Goal: Task Accomplishment & Management: Manage account settings

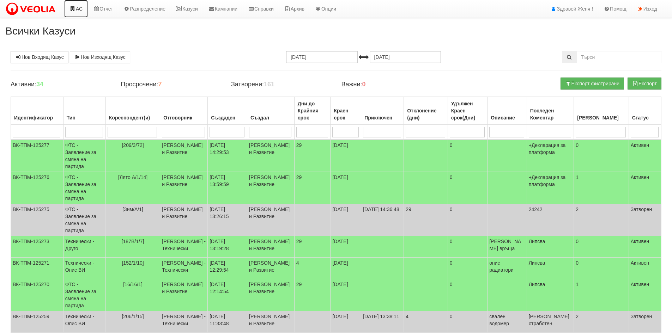
click at [80, 9] on link "АС" at bounding box center [76, 9] width 24 height 18
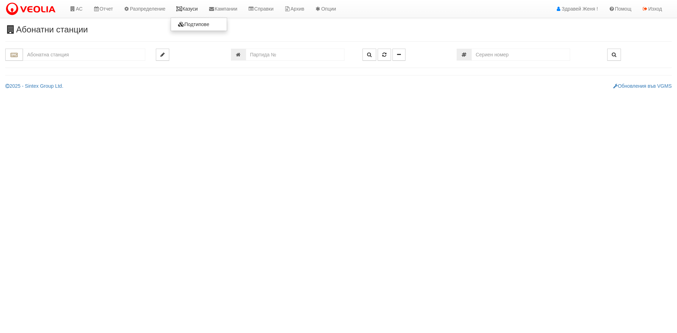
click at [193, 11] on link "Казуси" at bounding box center [187, 9] width 32 height 18
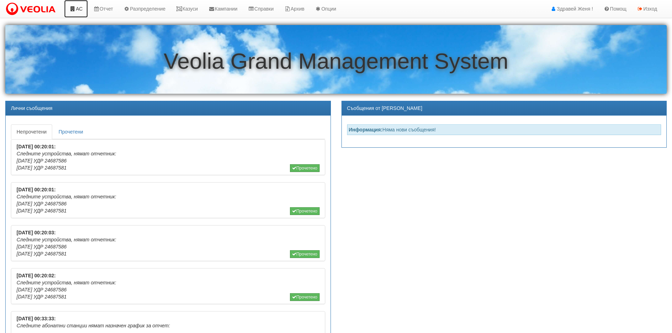
click at [72, 10] on icon at bounding box center [72, 8] width 6 height 5
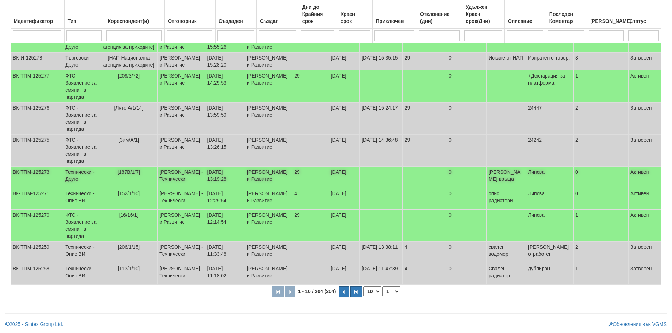
scroll to position [169, 0]
click at [378, 291] on select "10 20 30 40" at bounding box center [372, 292] width 18 height 10
select select "40"
click at [365, 297] on select "10 20 30 40" at bounding box center [372, 292] width 18 height 10
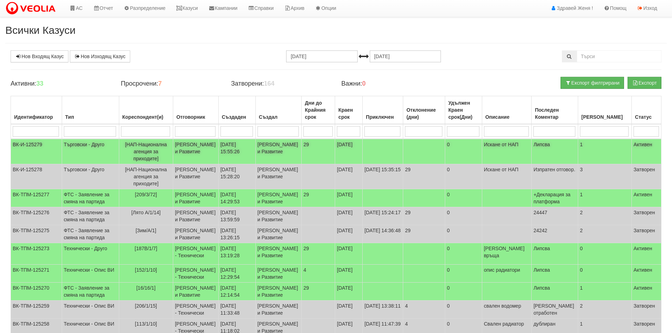
scroll to position [0, 0]
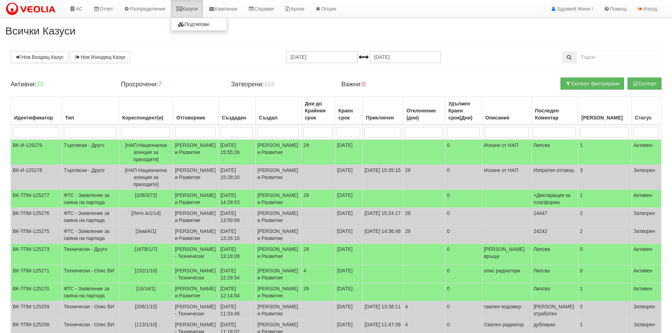
click at [182, 9] on icon at bounding box center [179, 8] width 6 height 5
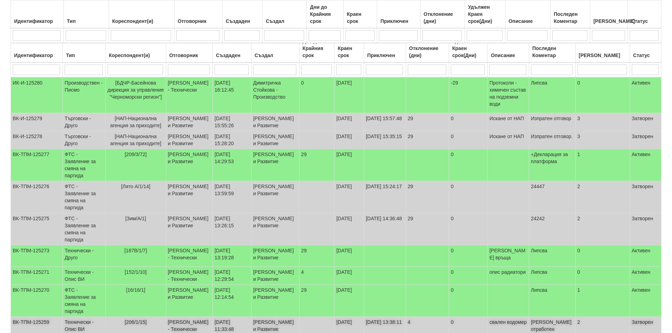
scroll to position [123, 0]
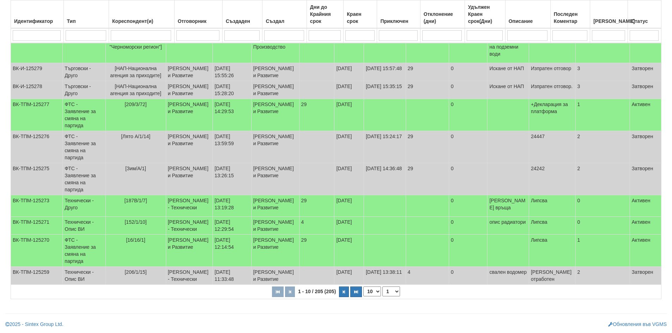
click at [373, 292] on select "10 20 30 40" at bounding box center [372, 292] width 18 height 10
select select "40"
click at [365, 297] on select "10 20 30 40" at bounding box center [372, 292] width 18 height 10
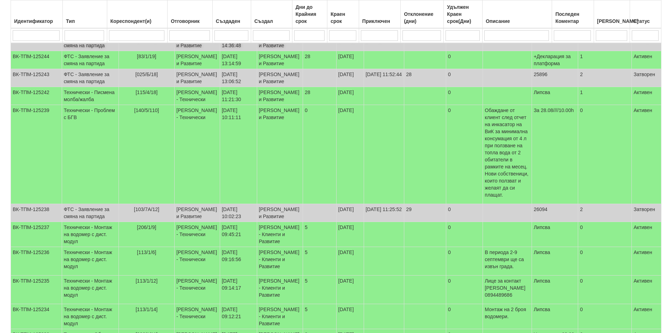
scroll to position [476, 0]
click at [49, 34] on td "ВК-ТПМ-125246" at bounding box center [36, 25] width 51 height 18
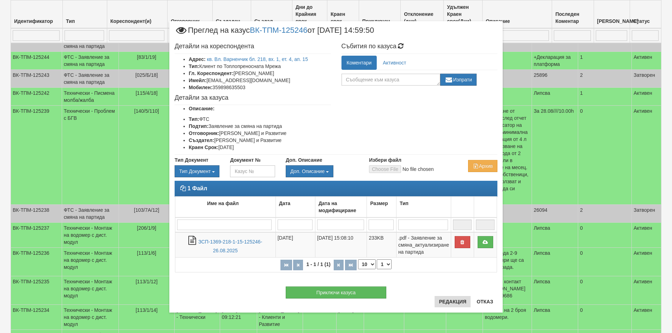
click at [447, 299] on div "× Преглед на казус ВК-ТПМ-125246 от 26/08/2025 14:59:50 Детайли на кореспондент…" at bounding box center [335, 167] width 333 height 292
click at [447, 299] on button "Редакция" at bounding box center [452, 301] width 36 height 11
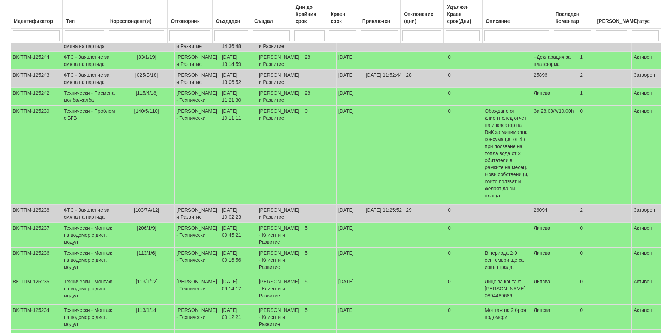
click at [56, 34] on td "ВК-ТПМ-125246" at bounding box center [36, 25] width 51 height 18
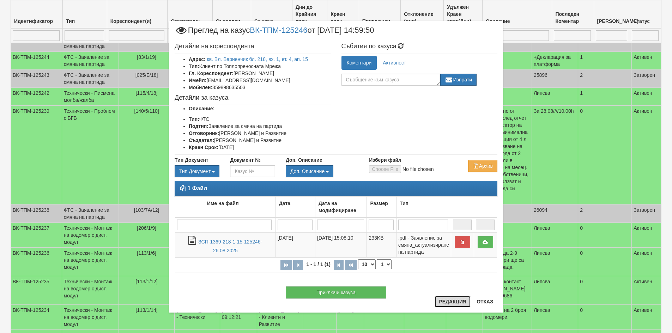
click at [446, 304] on button "Редакция" at bounding box center [452, 301] width 36 height 11
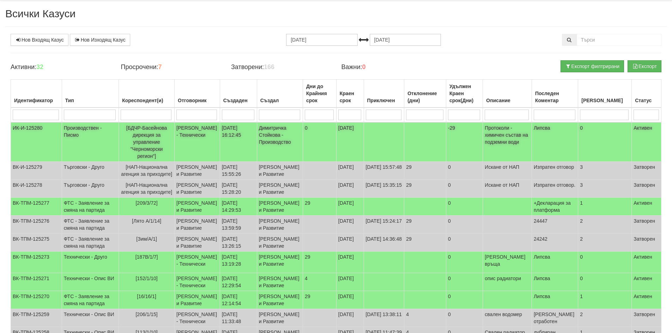
scroll to position [0, 0]
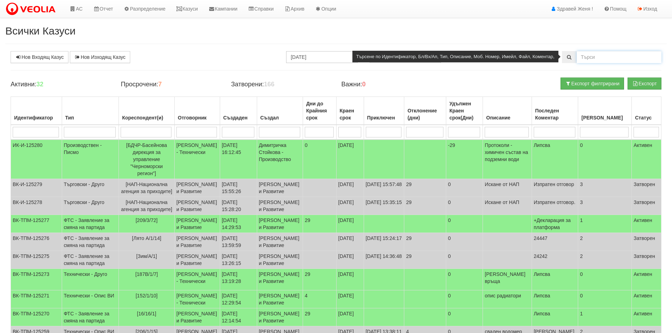
click at [589, 58] on input "text" at bounding box center [619, 57] width 85 height 12
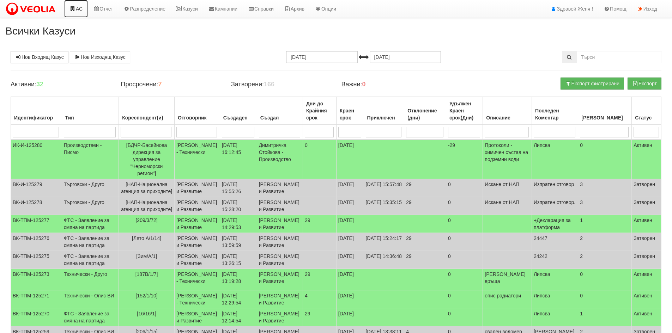
click at [82, 10] on link "АС" at bounding box center [76, 9] width 24 height 18
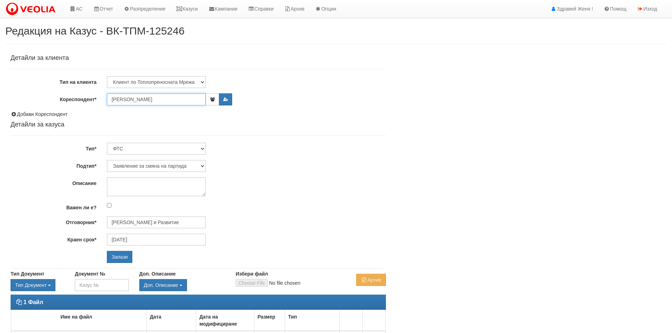
click at [163, 99] on input "[PERSON_NAME]" at bounding box center [156, 99] width 99 height 12
click at [164, 98] on input "[PERSON_NAME]" at bounding box center [156, 99] width 99 height 12
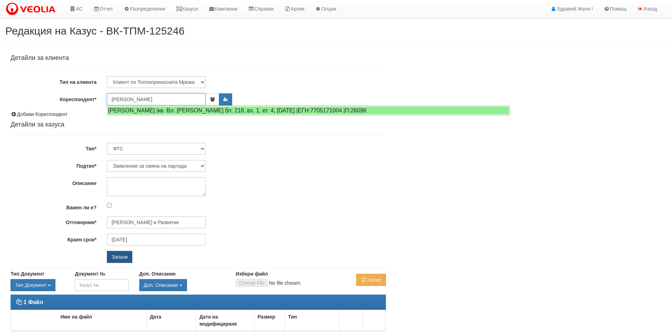
type input "[PERSON_NAME]"
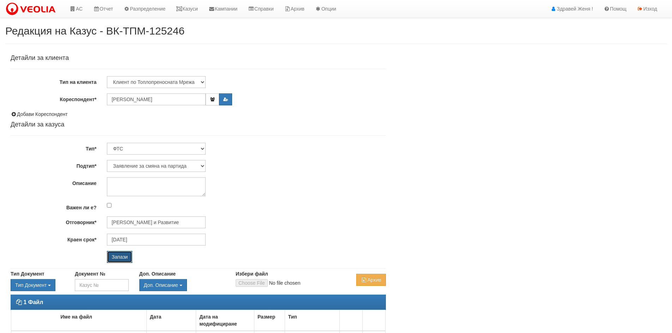
click at [120, 256] on input "Запази" at bounding box center [119, 257] width 25 height 12
click at [164, 101] on input "[PERSON_NAME]" at bounding box center [156, 99] width 99 height 12
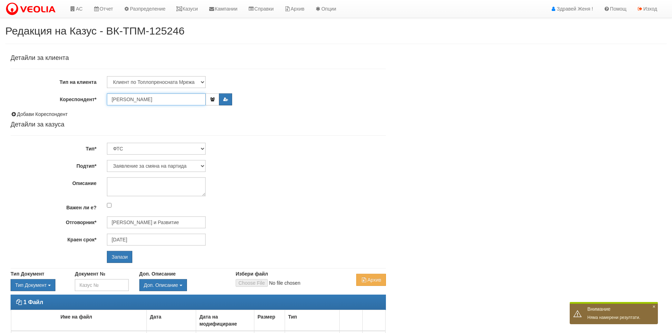
click at [164, 101] on input "[PERSON_NAME]" at bounding box center [156, 99] width 99 height 12
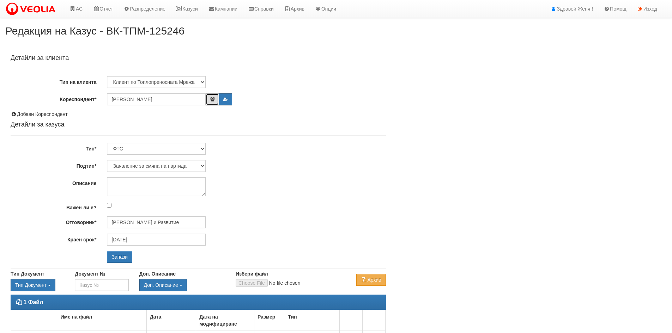
click at [216, 103] on button "button" at bounding box center [212, 99] width 13 height 12
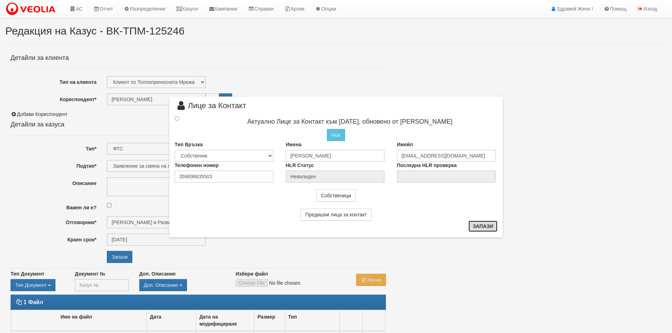
click at [485, 224] on button "Запази" at bounding box center [482, 226] width 29 height 11
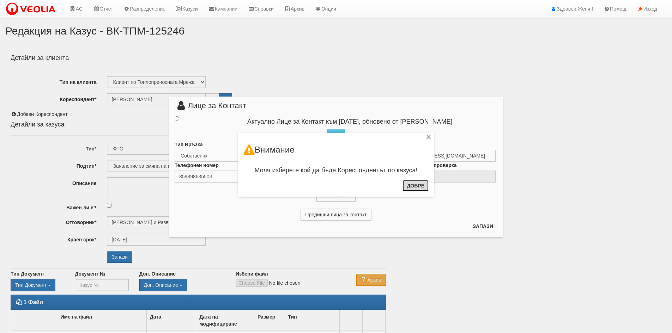
click at [417, 186] on button "Добре" at bounding box center [415, 185] width 26 height 11
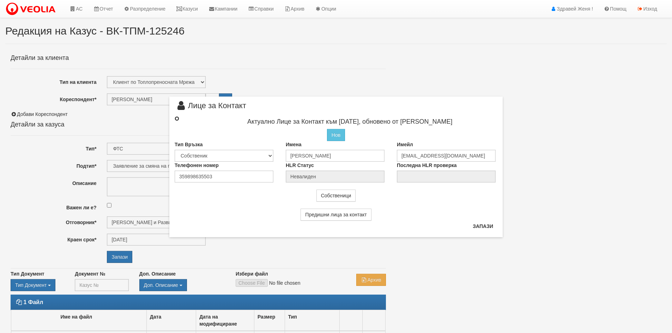
click at [177, 119] on input "radio" at bounding box center [177, 118] width 5 height 5
radio input "true"
type input "Иван Спиридонов Тасков"
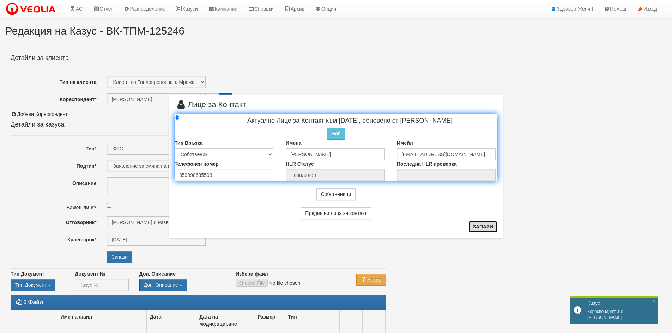
click at [479, 225] on button "Запази" at bounding box center [482, 226] width 29 height 11
radio input "true"
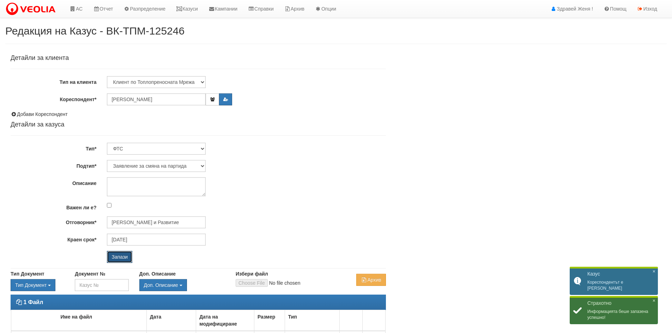
click at [114, 257] on input "Запази" at bounding box center [119, 257] width 25 height 12
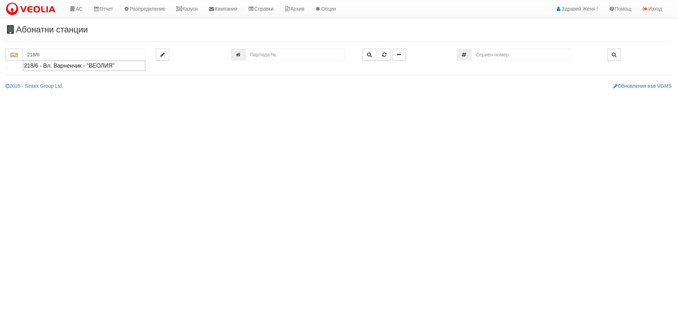
click at [66, 65] on div "218/6 - Вл. Варненчик - "ВЕОЛИЯ"" at bounding box center [84, 66] width 120 height 8
type input "218/6 - Вл. Варненчик - "ВЕОЛИЯ""
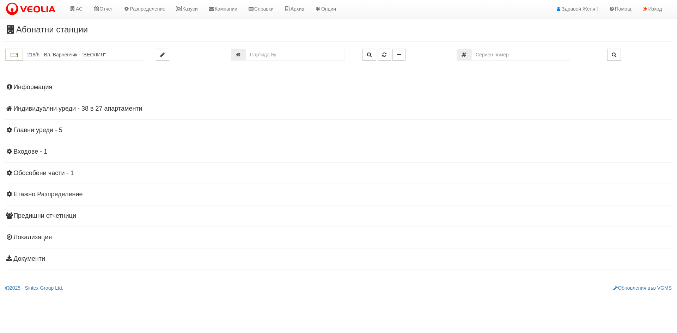
click at [125, 109] on h4 "Индивидуални уреди - 38 в 27 апартаменти" at bounding box center [338, 108] width 667 height 7
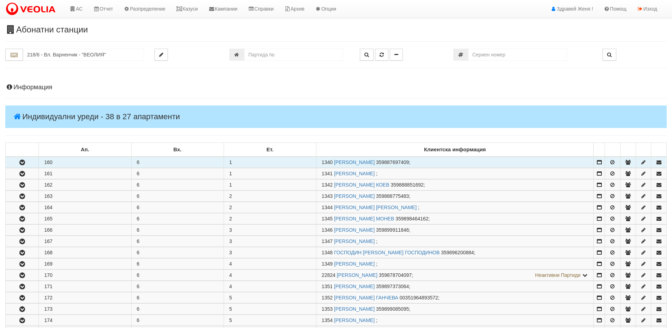
click at [77, 163] on td "160" at bounding box center [85, 162] width 92 height 11
click at [21, 162] on icon "button" at bounding box center [22, 162] width 8 height 5
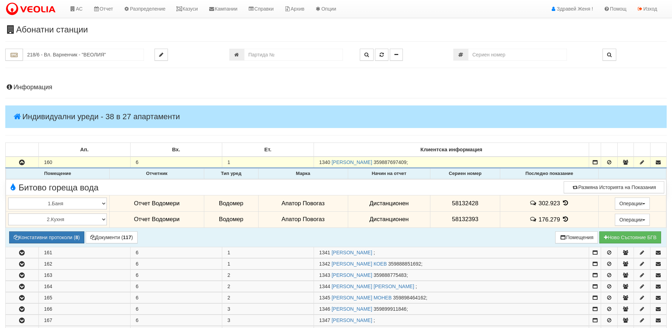
click at [566, 204] on icon at bounding box center [565, 203] width 8 height 6
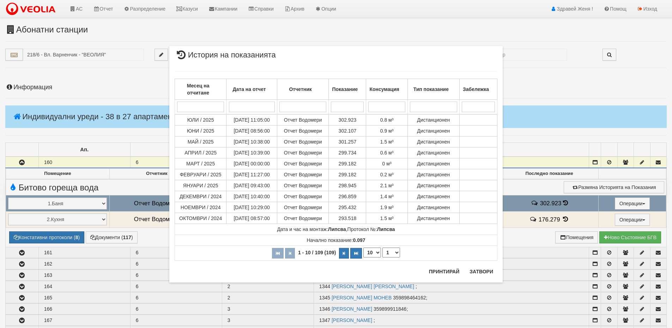
click at [556, 222] on div "× История на показанията Месец на отчитане Дата на отчет Отчетник Показание Кон…" at bounding box center [336, 164] width 672 height 328
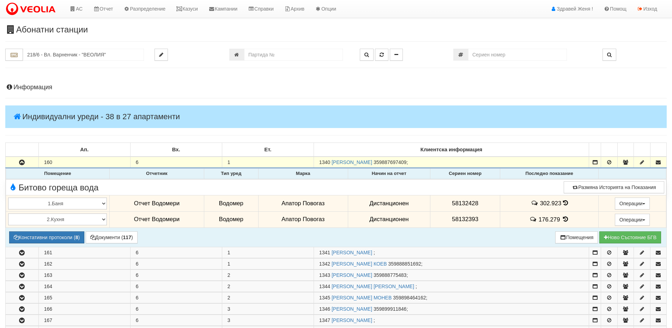
click at [563, 220] on icon at bounding box center [565, 219] width 8 height 6
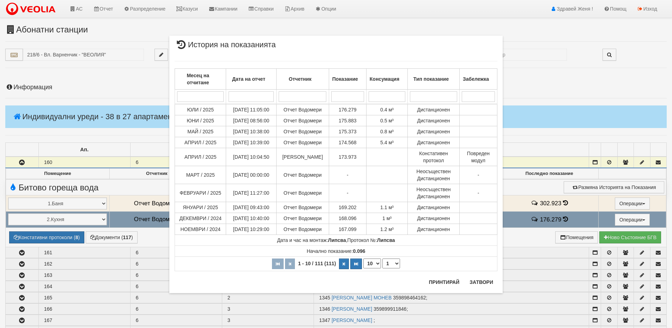
click at [564, 201] on div "× История на показанията Месец на отчитане Дата на отчет Отчетник Показание Кон…" at bounding box center [336, 164] width 672 height 328
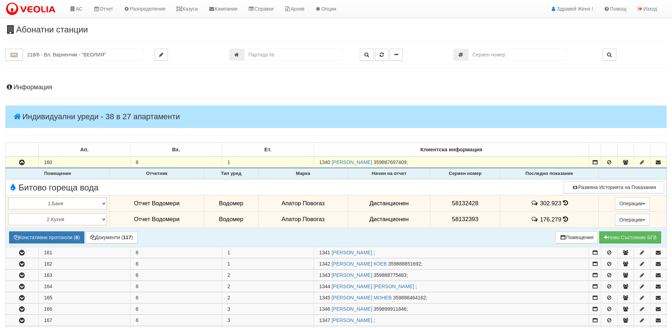
click at [565, 201] on icon at bounding box center [565, 203] width 5 height 6
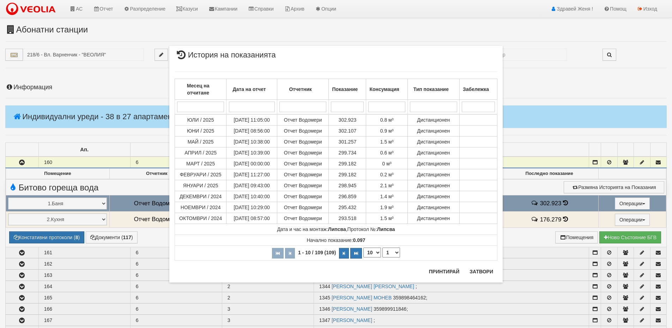
click at [564, 218] on div "× История на показанията Месец на отчитане Дата на отчет Отчетник Показание Кон…" at bounding box center [336, 164] width 672 height 328
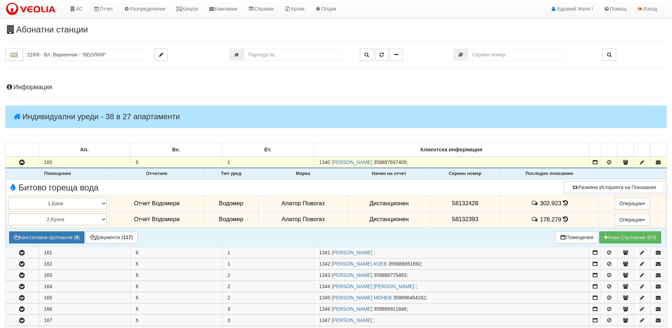
click at [563, 219] on icon at bounding box center [565, 219] width 5 height 6
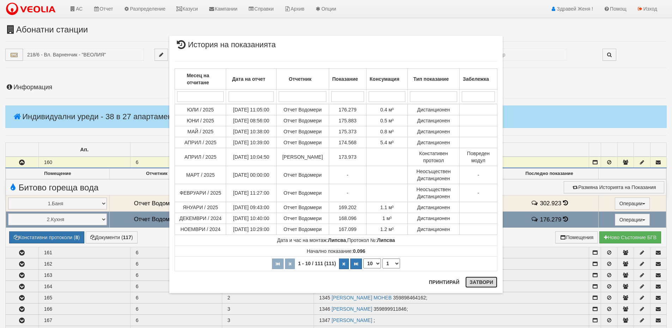
click at [491, 282] on button "Затвори" at bounding box center [481, 281] width 32 height 11
